Goal: Information Seeking & Learning: Learn about a topic

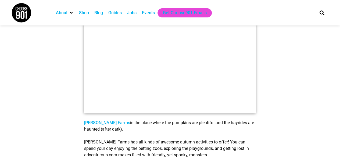
scroll to position [647, 0]
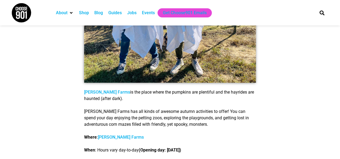
click at [100, 92] on link "[PERSON_NAME] Farms" at bounding box center [107, 92] width 46 height 5
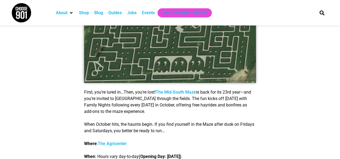
scroll to position [267, 0]
click at [173, 95] on link "The Mid-South Maze" at bounding box center [176, 92] width 40 height 5
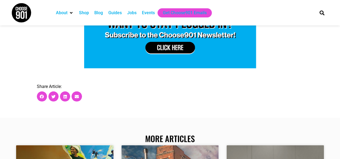
scroll to position [1550, 0]
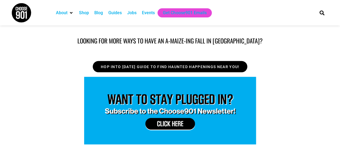
click at [140, 87] on img at bounding box center [170, 111] width 172 height 68
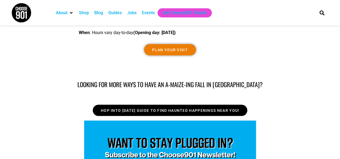
scroll to position [1261, 0]
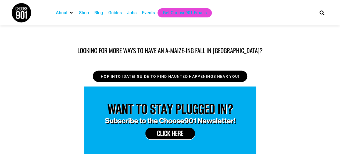
scroll to position [1540, 0]
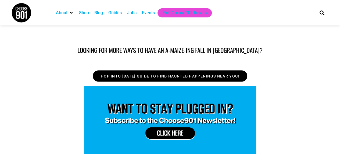
click at [137, 74] on span "Hop into halloween guide to find haunted happenings near you!" at bounding box center [170, 76] width 138 height 4
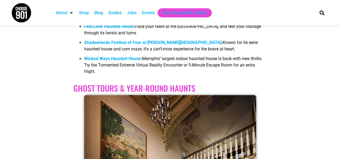
scroll to position [340, 0]
